Goal: Task Accomplishment & Management: Use online tool/utility

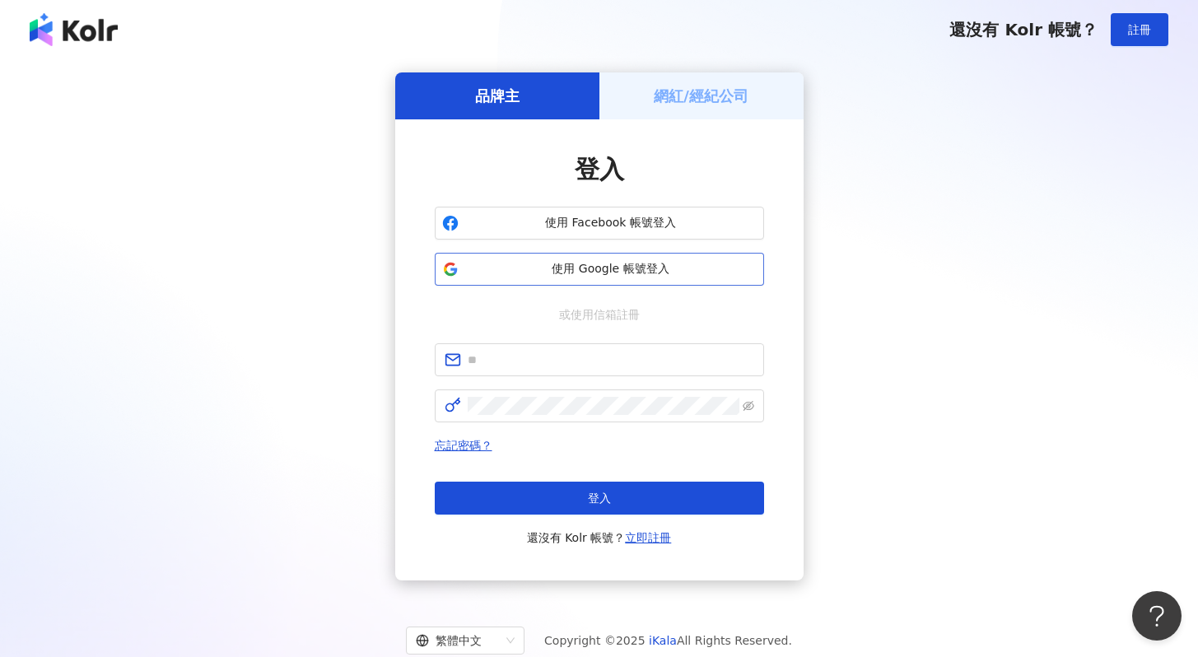
click at [617, 273] on span "使用 Google 帳號登入" at bounding box center [610, 269] width 291 height 16
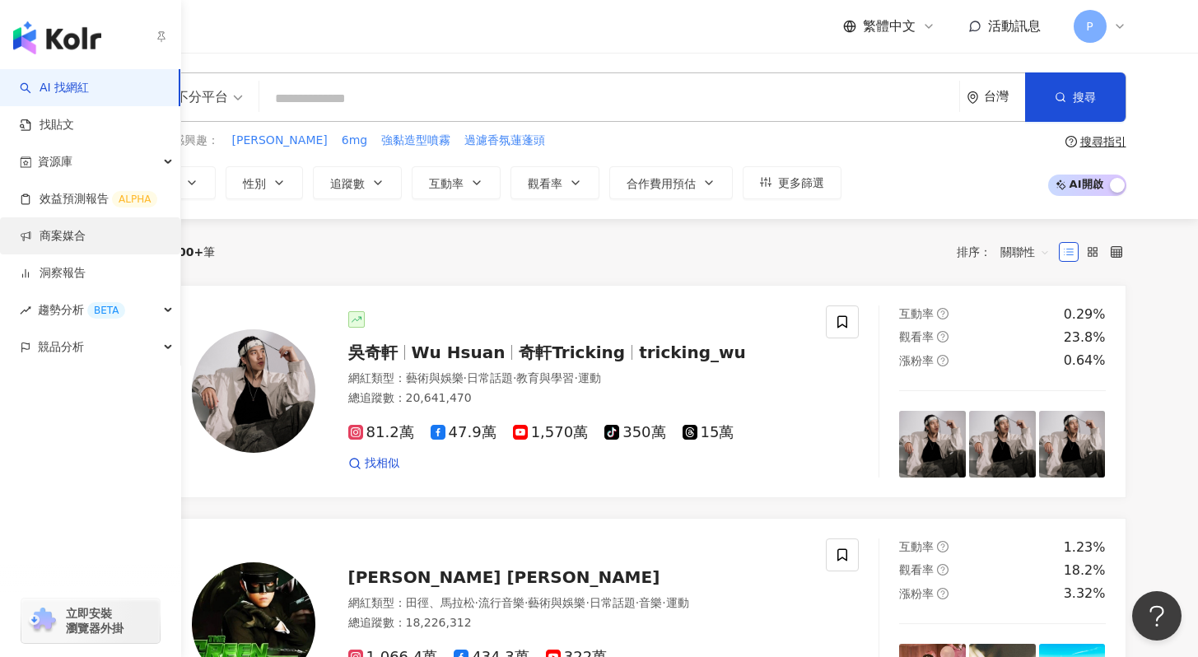
click at [83, 240] on link "商案媒合" at bounding box center [53, 236] width 66 height 16
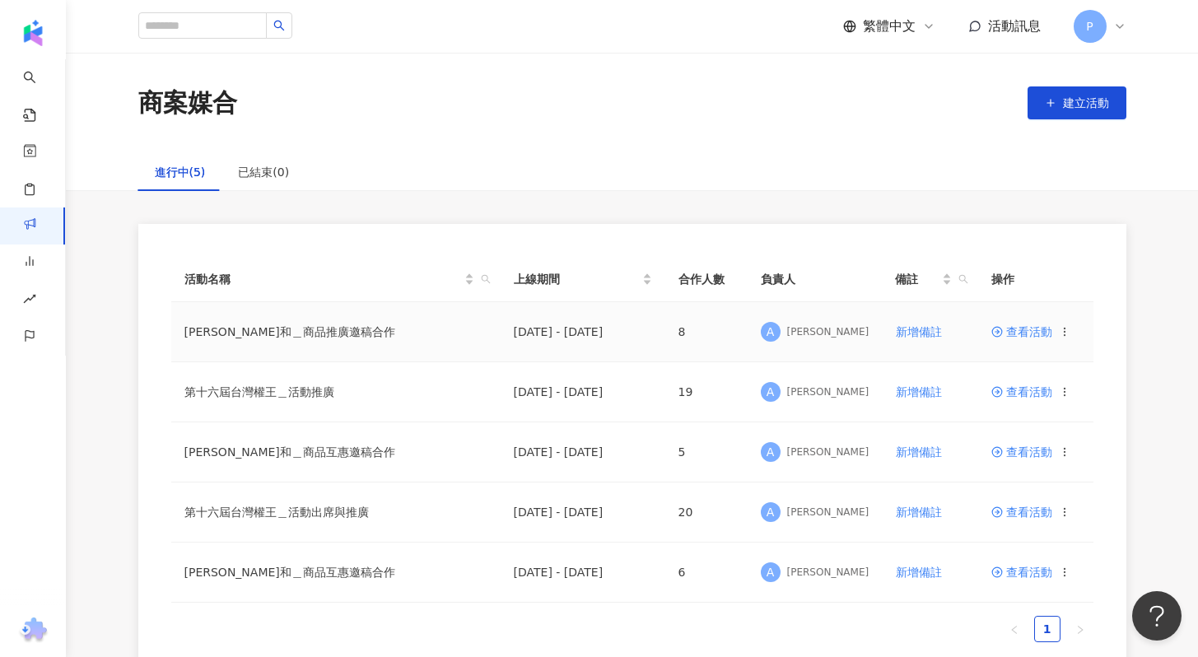
click at [1035, 333] on span "查看活動" at bounding box center [1021, 332] width 61 height 12
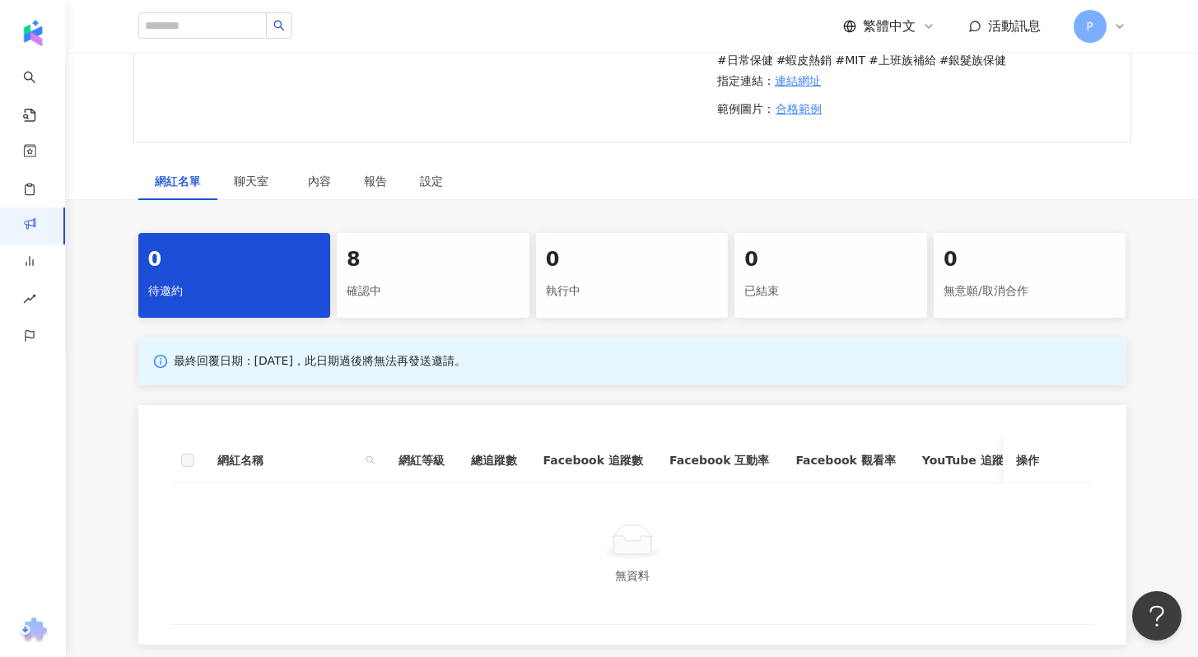
scroll to position [322, 0]
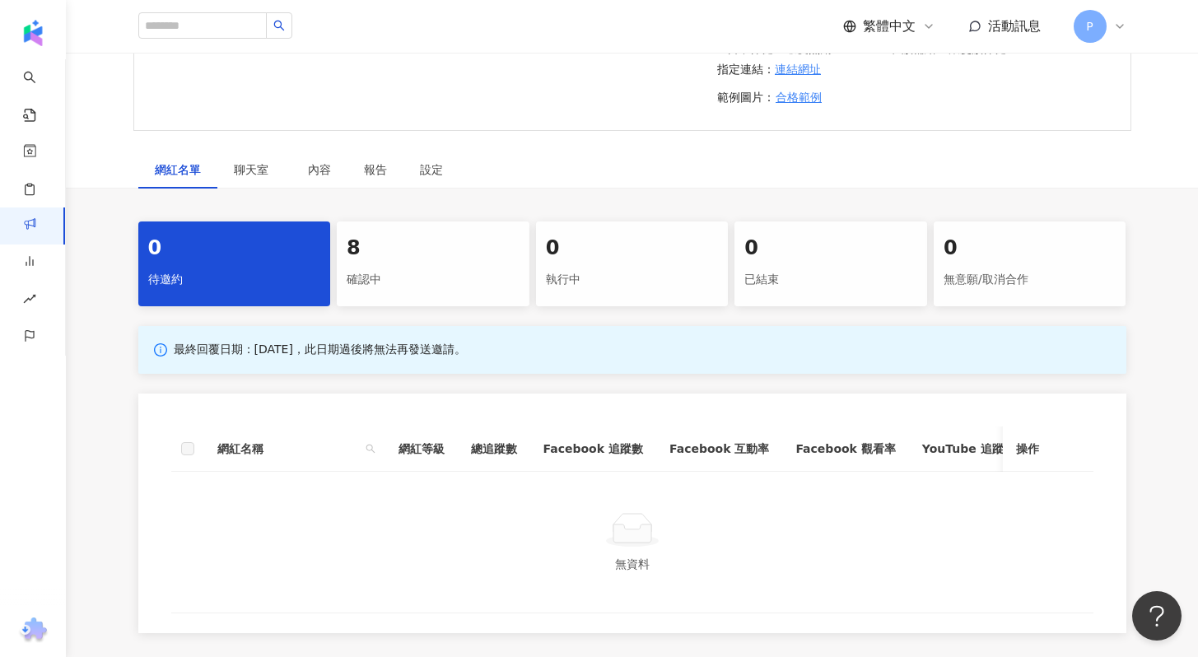
click at [427, 251] on div "8" at bounding box center [433, 249] width 173 height 28
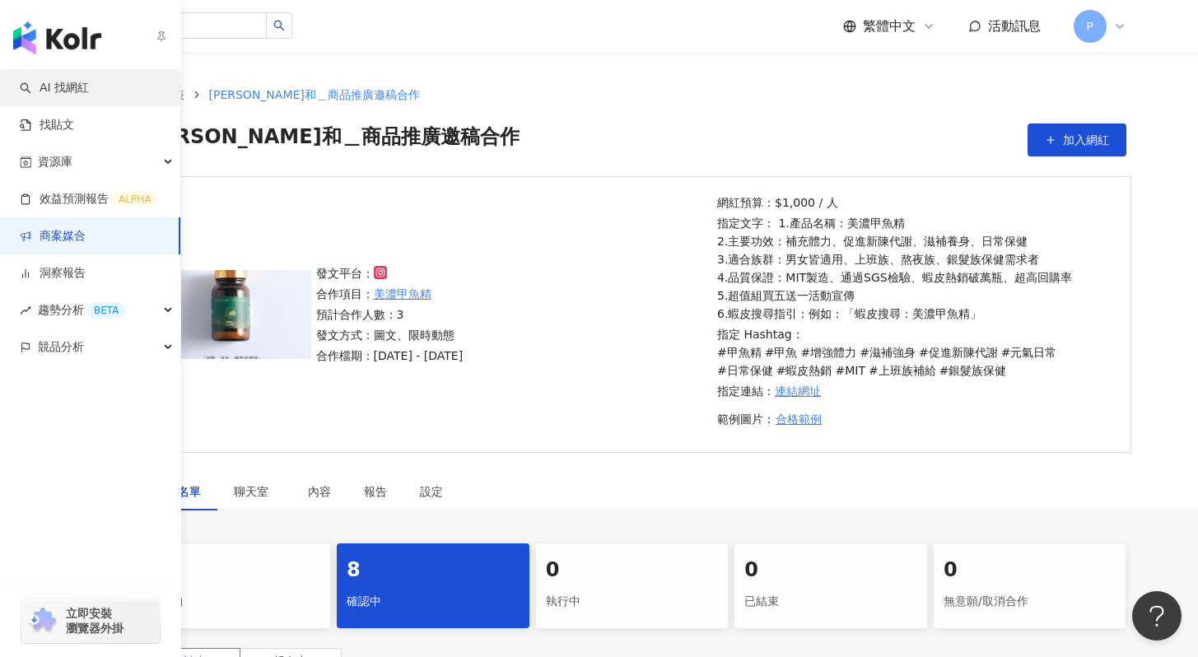
click at [85, 90] on link "AI 找網紅" at bounding box center [54, 88] width 69 height 16
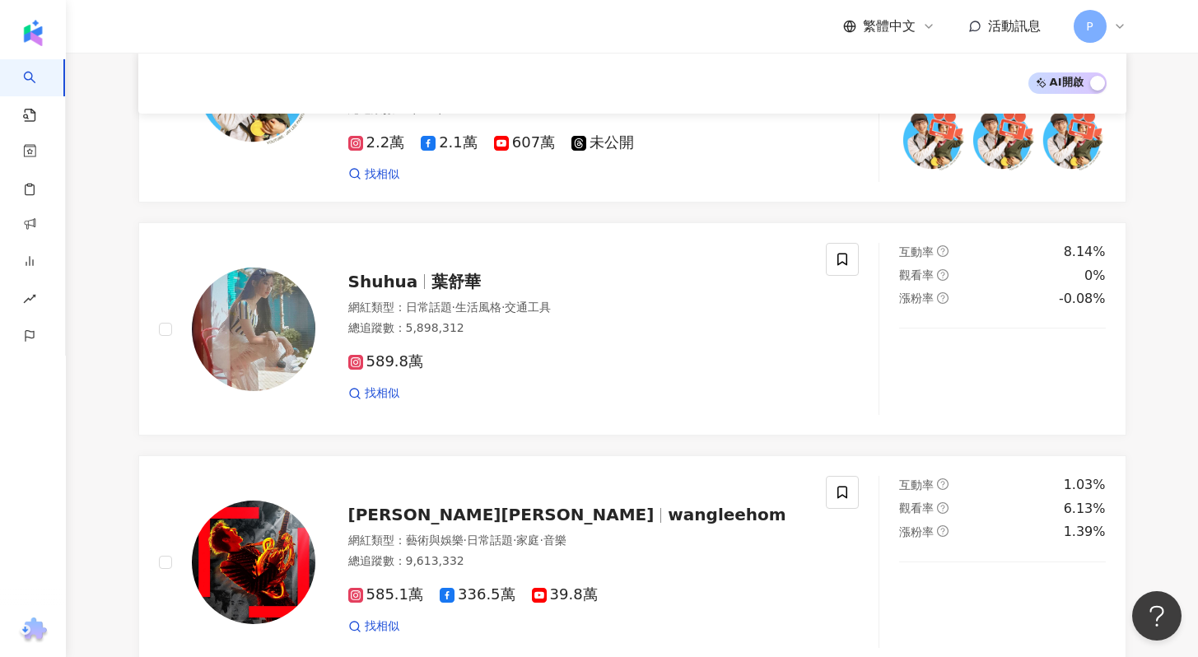
scroll to position [2642, 0]
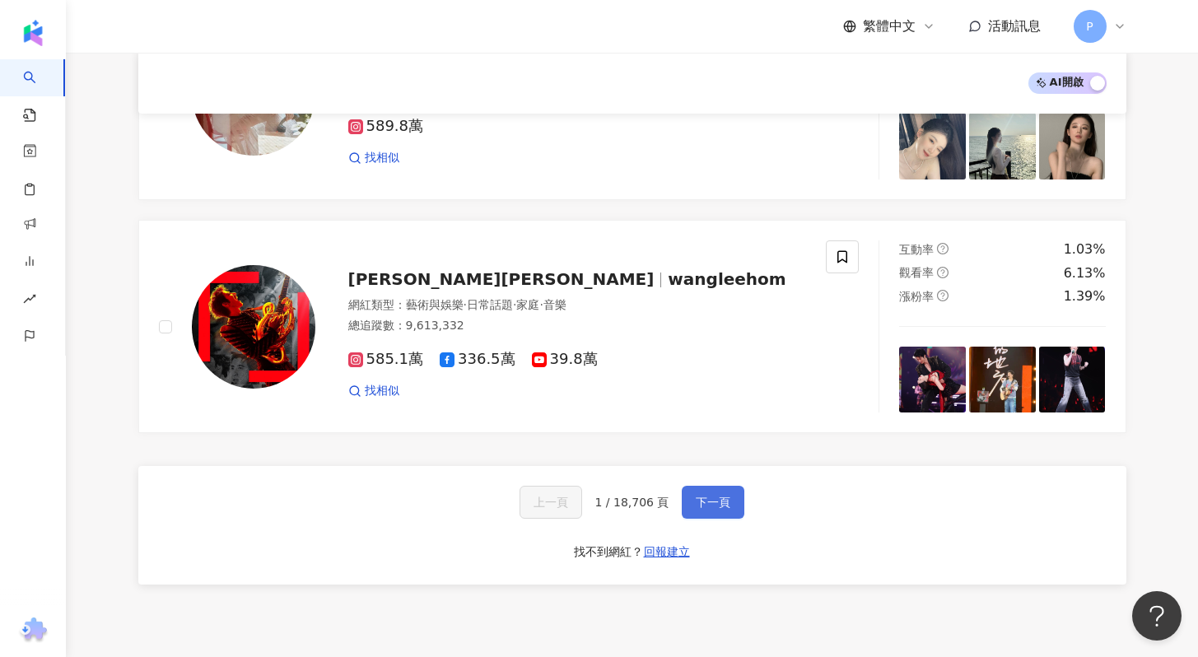
click at [716, 496] on span "下一頁" at bounding box center [713, 502] width 35 height 13
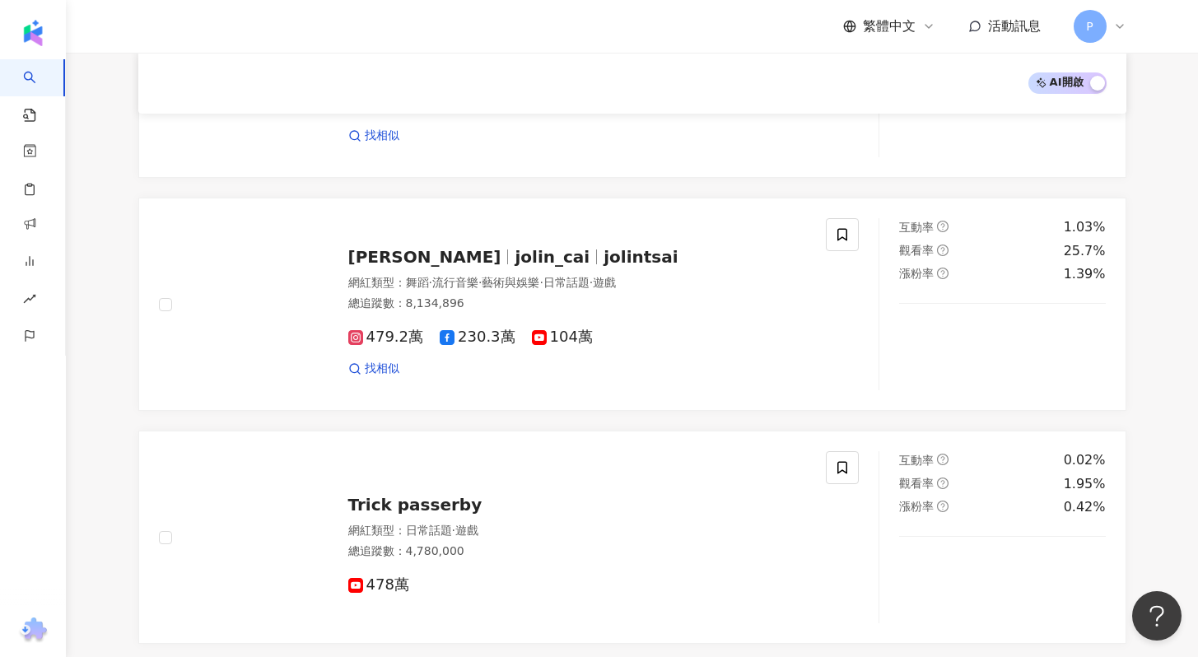
scroll to position [2823, 0]
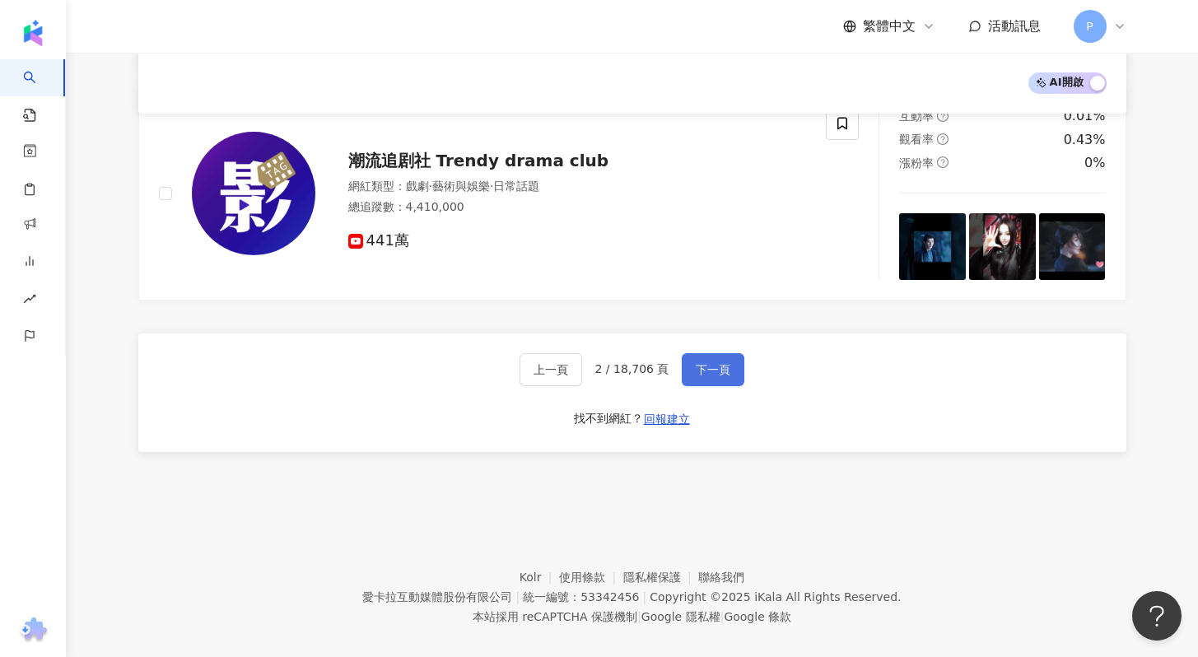
click at [720, 363] on span "下一頁" at bounding box center [713, 369] width 35 height 13
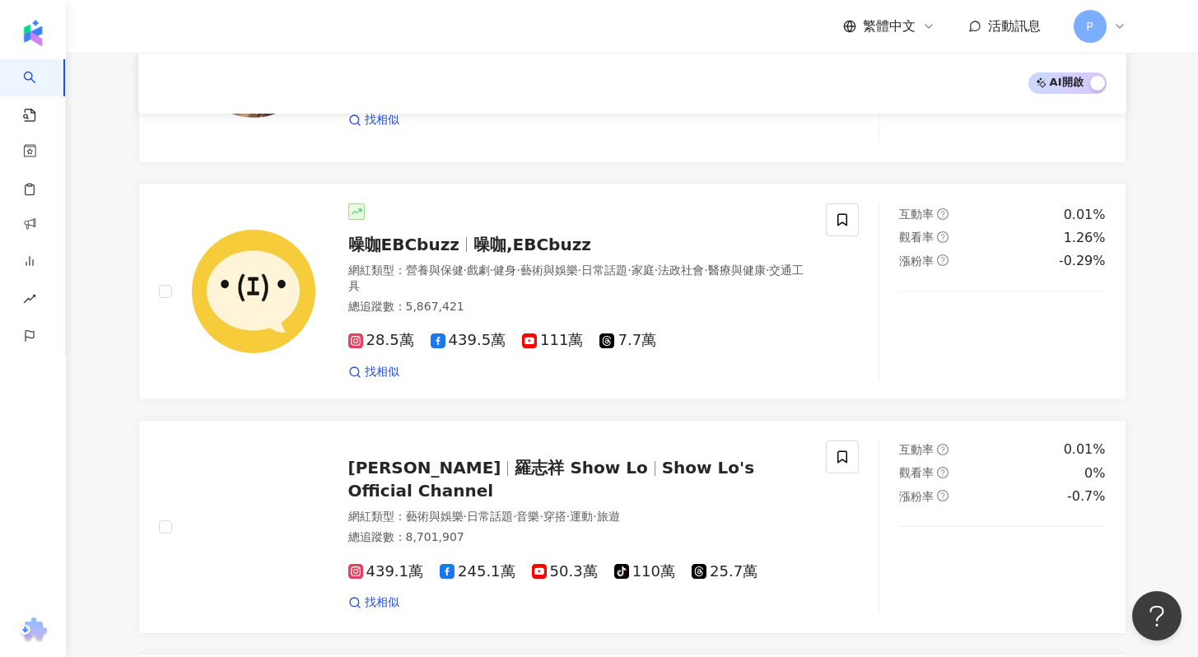
scroll to position [0, 0]
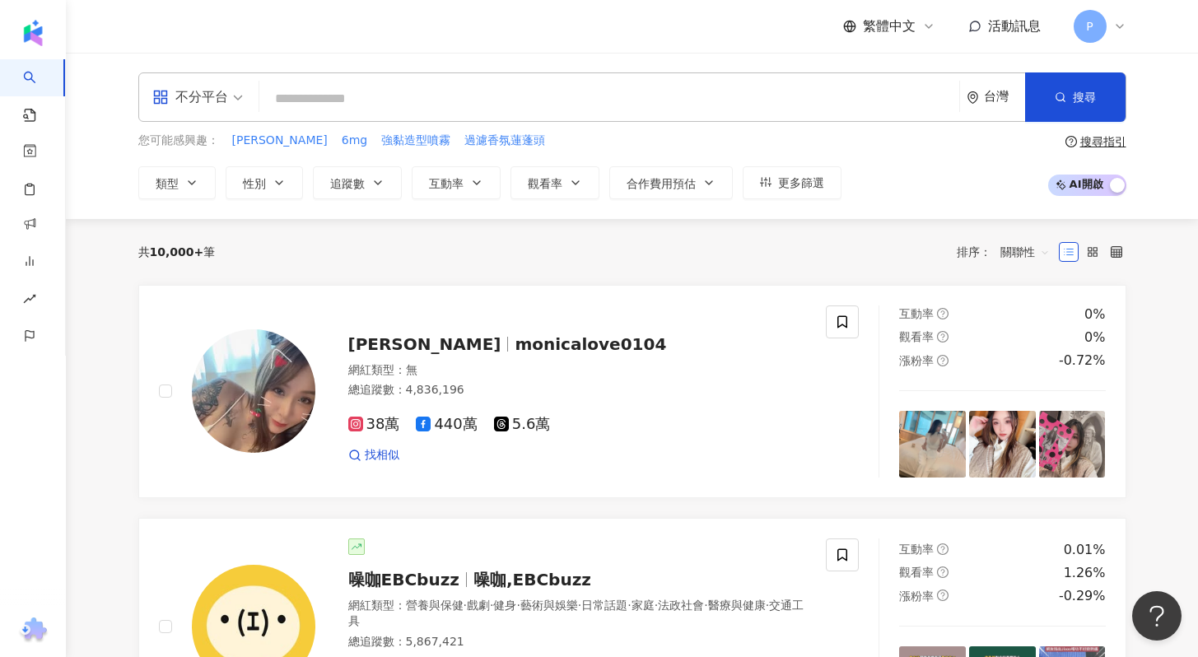
click at [1098, 34] on span "P" at bounding box center [1090, 26] width 33 height 33
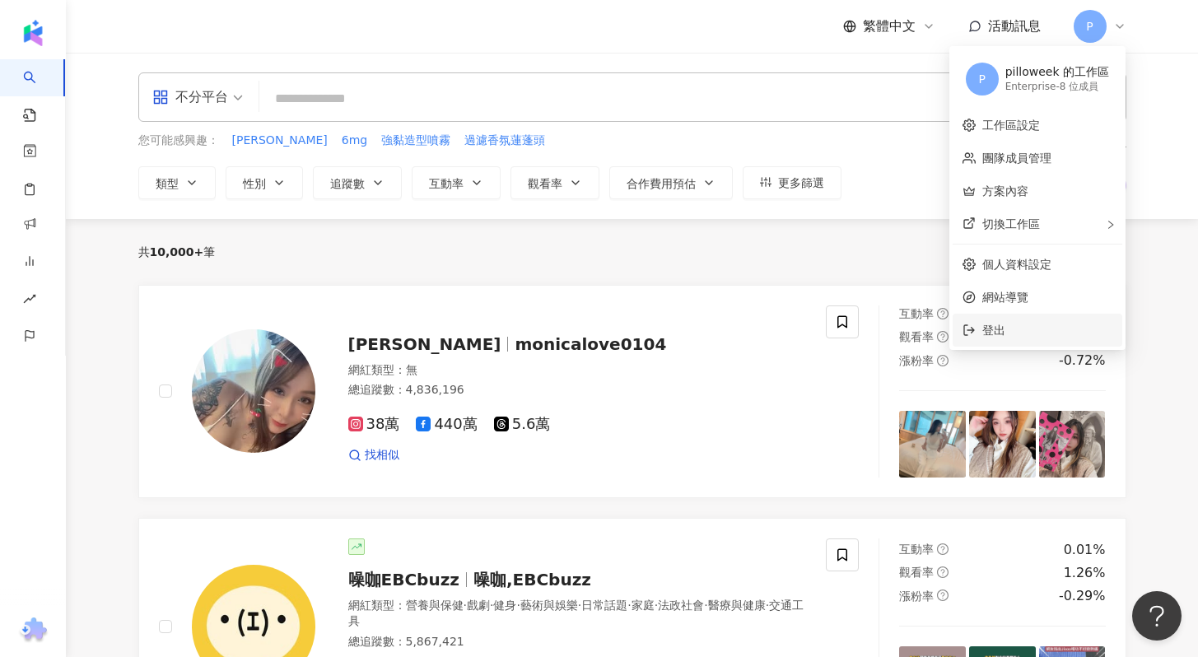
click at [974, 325] on icon at bounding box center [969, 330] width 13 height 13
